Goal: Check status: Check status

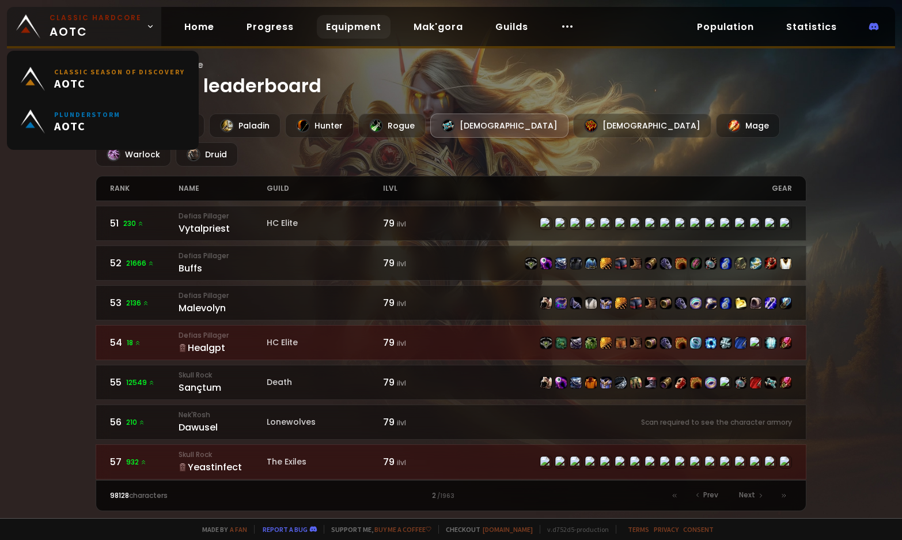
drag, startPoint x: 0, startPoint y: 0, endPoint x: 93, endPoint y: 28, distance: 96.8
click at [93, 28] on span "Classic Hardcore AOTC" at bounding box center [96, 27] width 92 height 28
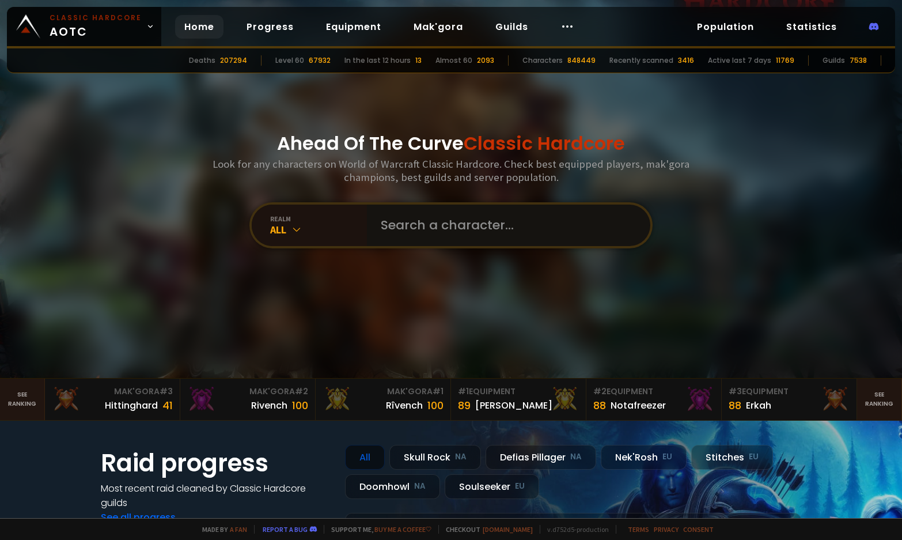
click at [421, 222] on input "text" at bounding box center [505, 224] width 263 height 41
type input "phyacizzle"
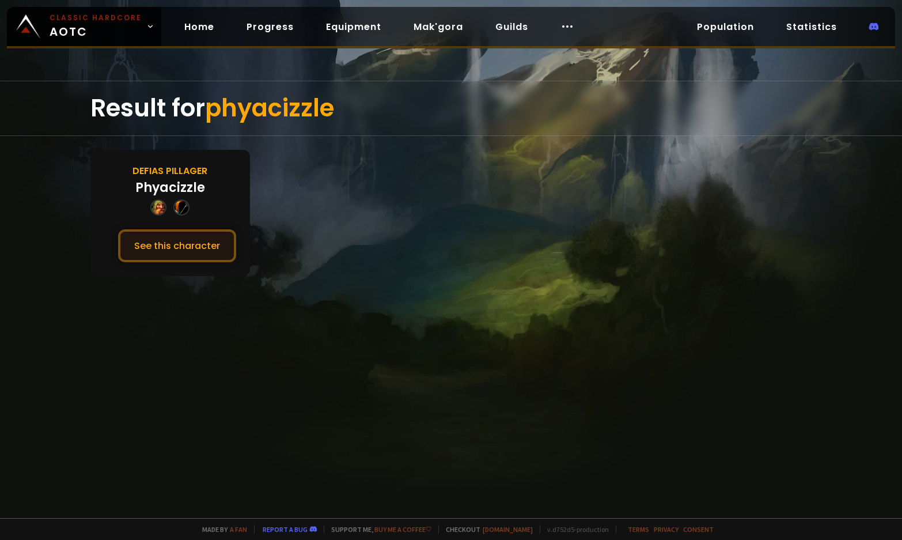
click at [187, 240] on button "See this character" at bounding box center [177, 245] width 118 height 33
